Goal: Task Accomplishment & Management: Use online tool/utility

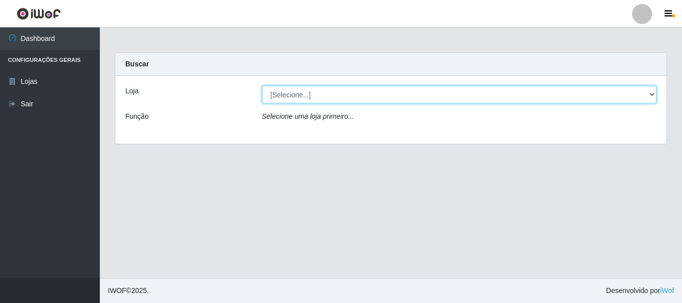
click at [651, 92] on select "[Selecione...] [GEOGRAPHIC_DATA] [GEOGRAPHIC_DATA]" at bounding box center [459, 94] width 395 height 17
select select "64"
click at [262, 86] on select "[Selecione...] [GEOGRAPHIC_DATA] [GEOGRAPHIC_DATA]" at bounding box center [459, 94] width 395 height 17
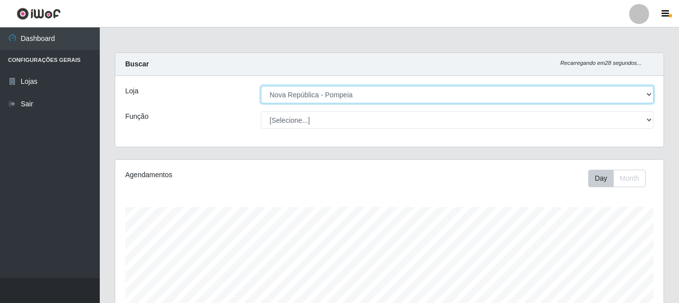
scroll to position [207, 549]
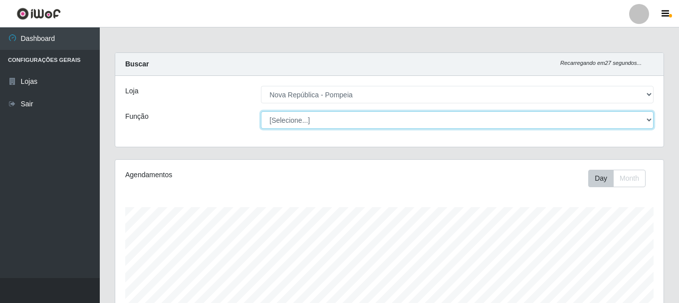
click at [649, 119] on select "[Selecione...] Balconista Operador de Caixa Recepcionista Repositor" at bounding box center [457, 119] width 393 height 17
select select "22"
click at [261, 111] on select "[Selecione...] Balconista Operador de Caixa Recepcionista Repositor" at bounding box center [457, 119] width 393 height 17
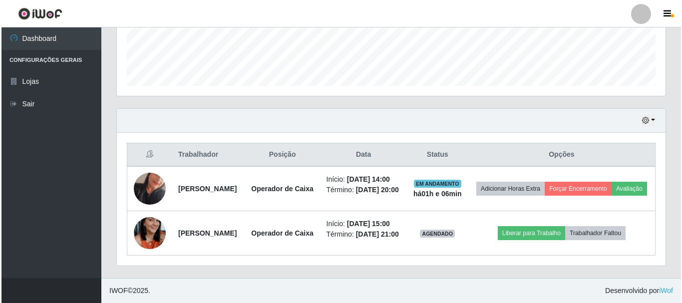
scroll to position [307, 0]
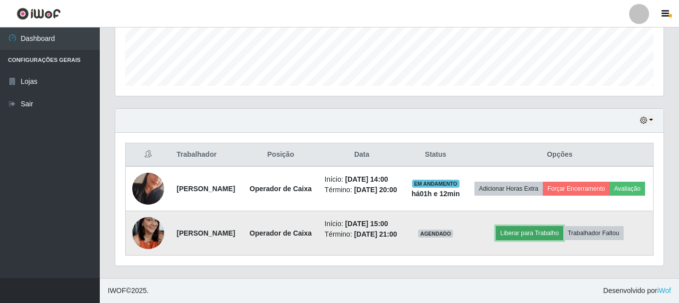
click at [560, 226] on button "Liberar para Trabalho" at bounding box center [529, 233] width 67 height 14
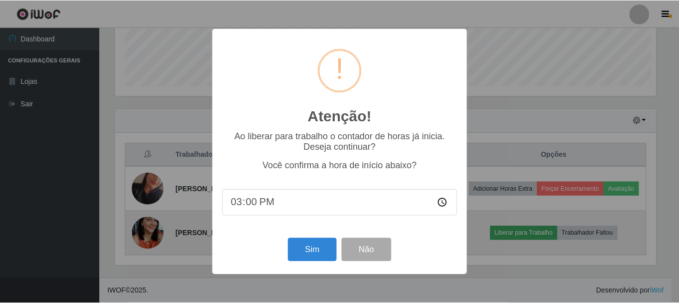
scroll to position [207, 544]
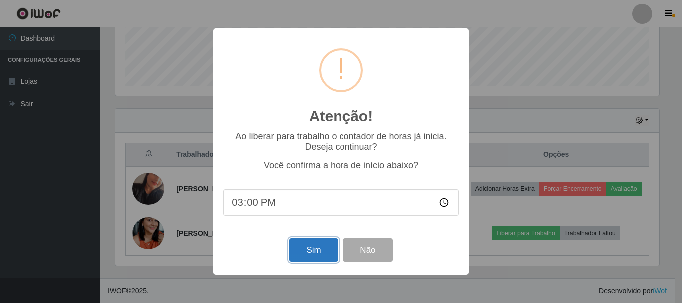
click at [315, 253] on button "Sim" at bounding box center [313, 249] width 48 height 23
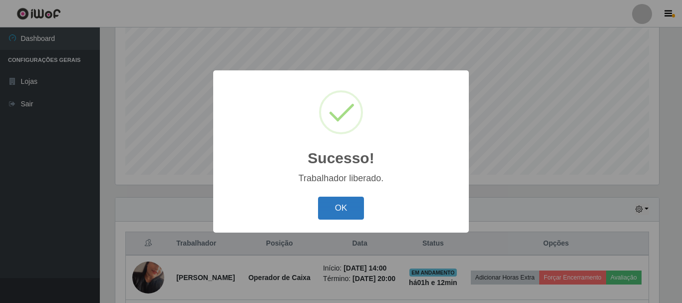
click at [345, 214] on button "OK" at bounding box center [341, 208] width 46 height 23
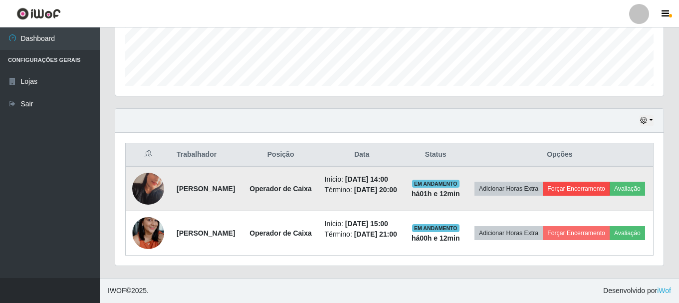
scroll to position [307, 0]
